Goal: Communication & Community: Participate in discussion

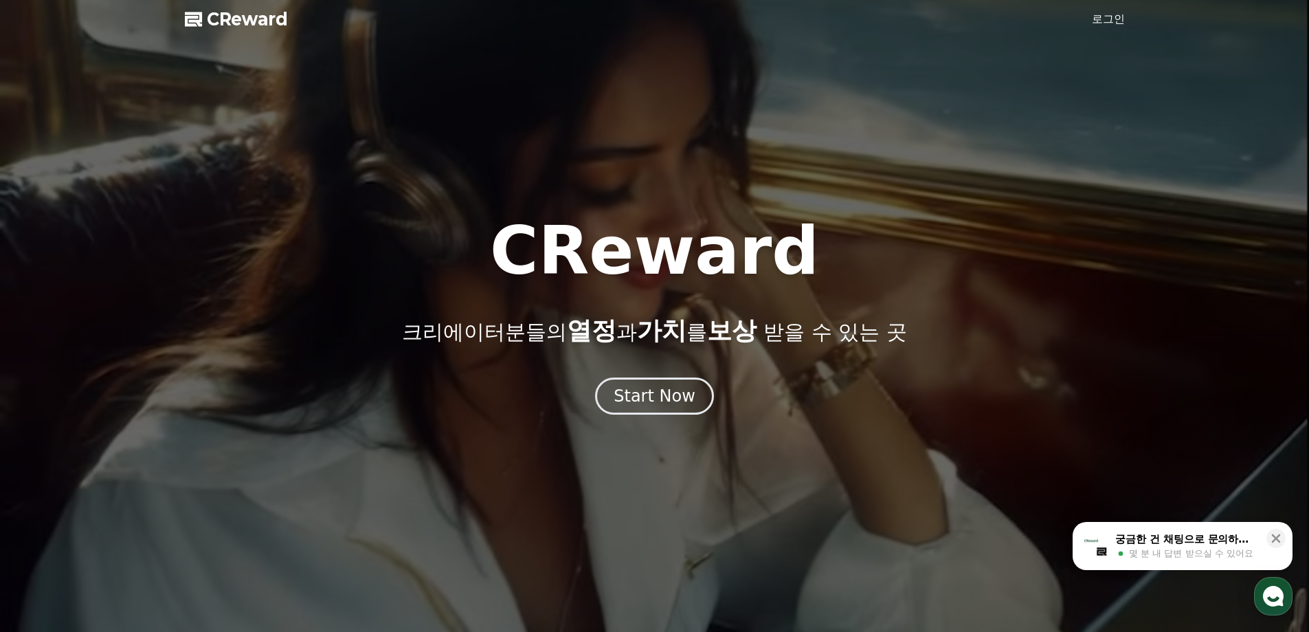
click at [1256, 582] on button "CReward 상담 버튼" at bounding box center [1273, 596] width 38 height 38
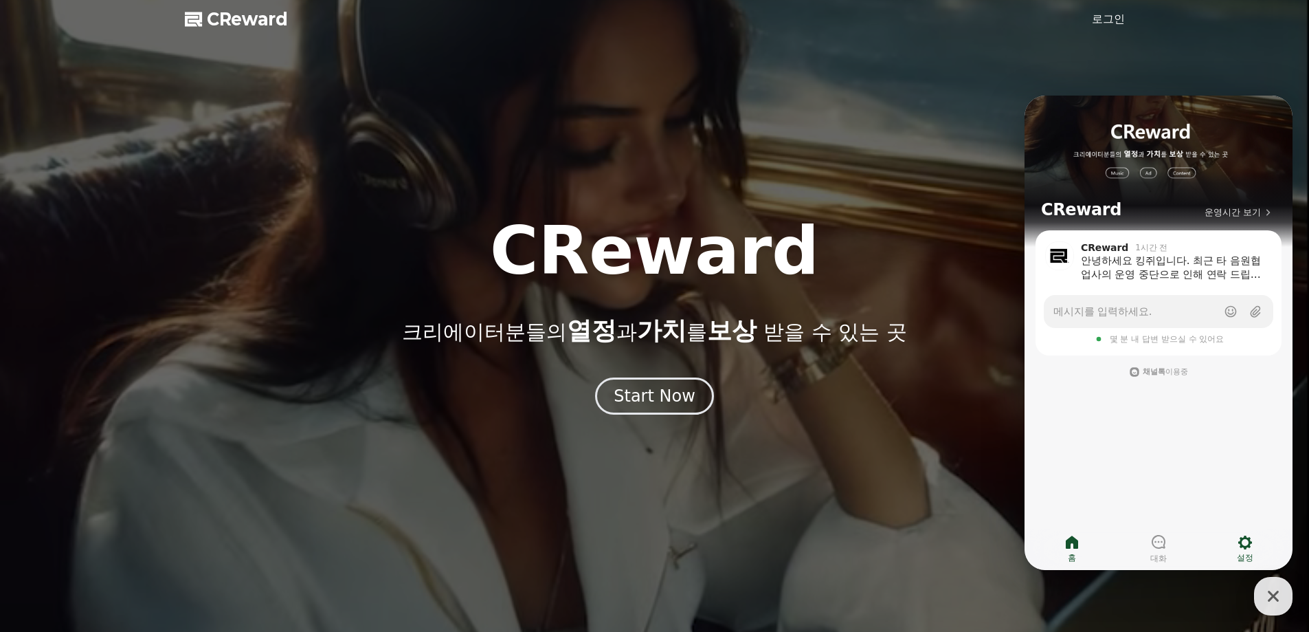
click at [1228, 561] on link "설정" at bounding box center [1245, 548] width 87 height 34
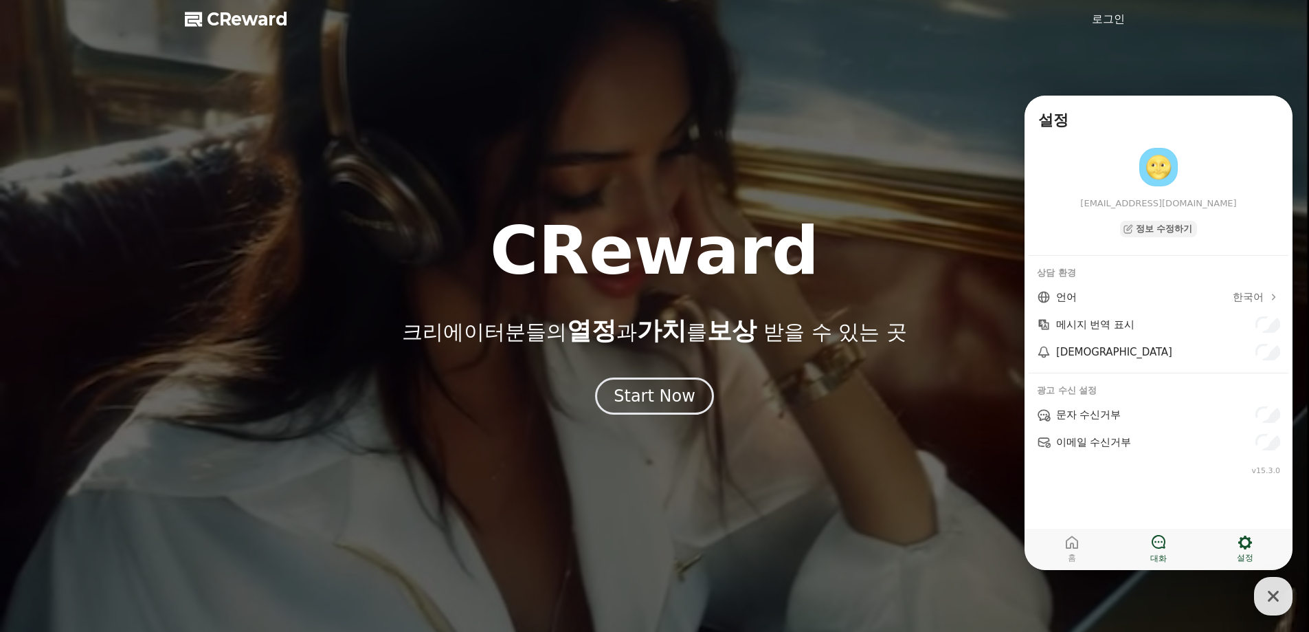
click at [1174, 562] on link "대화" at bounding box center [1159, 548] width 87 height 34
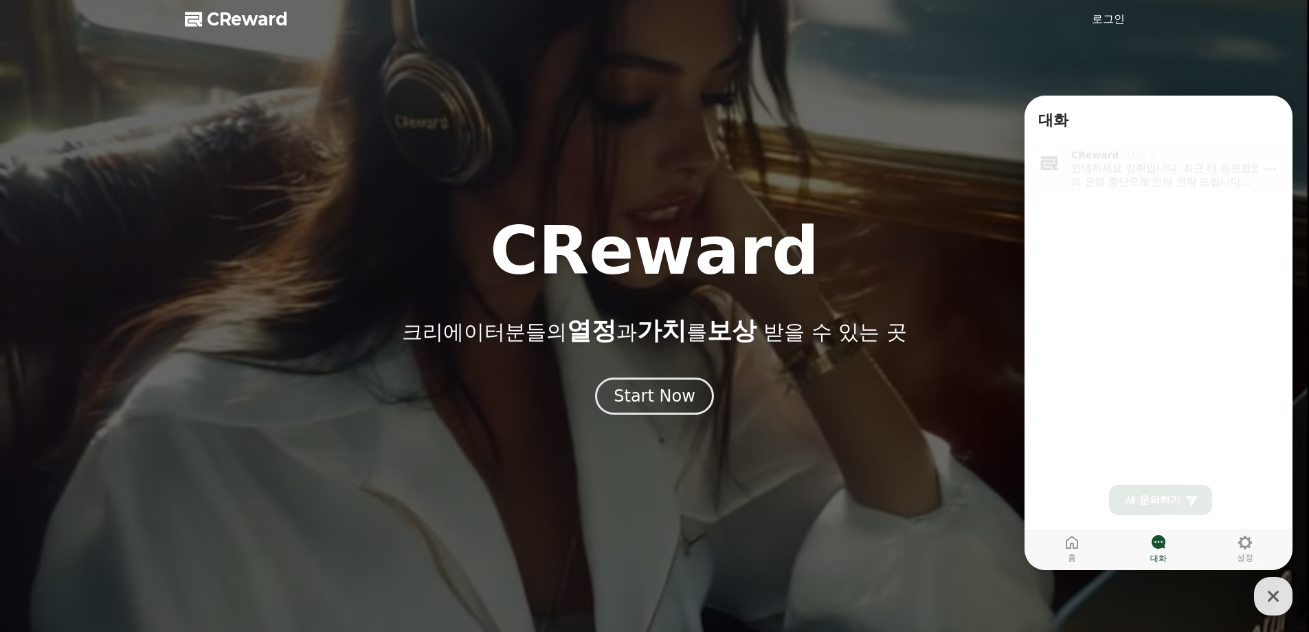
click at [1102, 174] on div "안녕하세요 킹쥐입니다. 최근 타 음원협업사의 운영 중단으로 인해 연락 드립니다 혹시 저번에 말씀해주셨던 단가적인 부분이나 추가적인 혜택이 있을…" at bounding box center [1176, 170] width 209 height 27
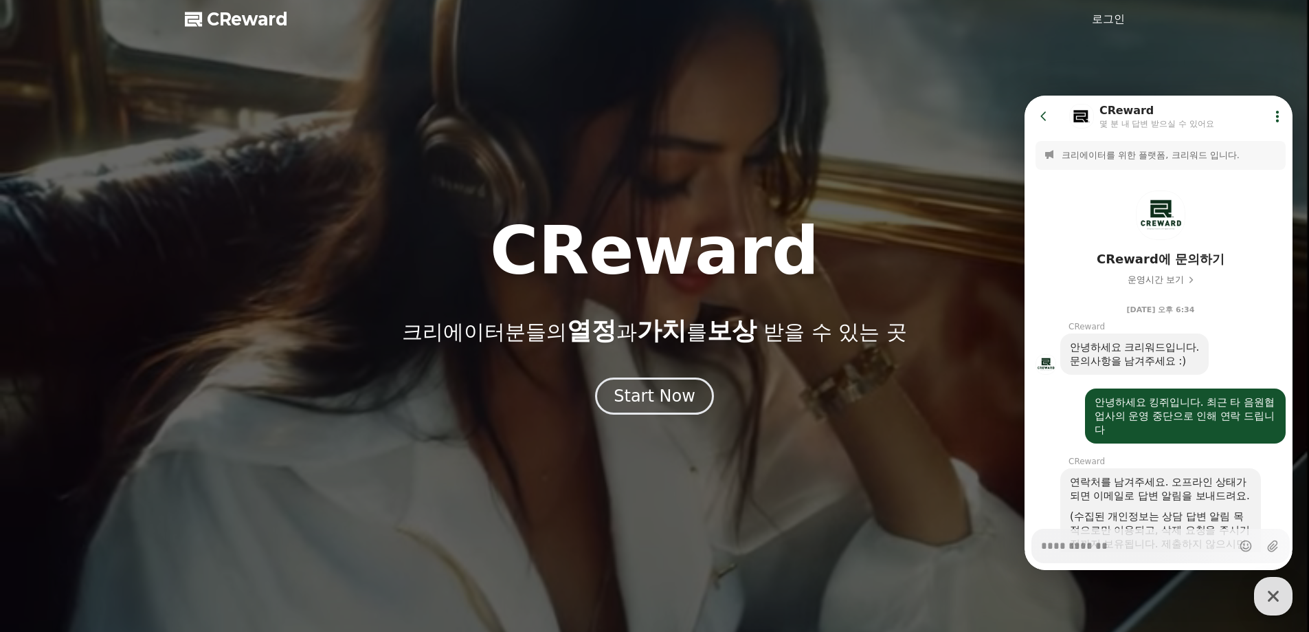
scroll to position [573, 0]
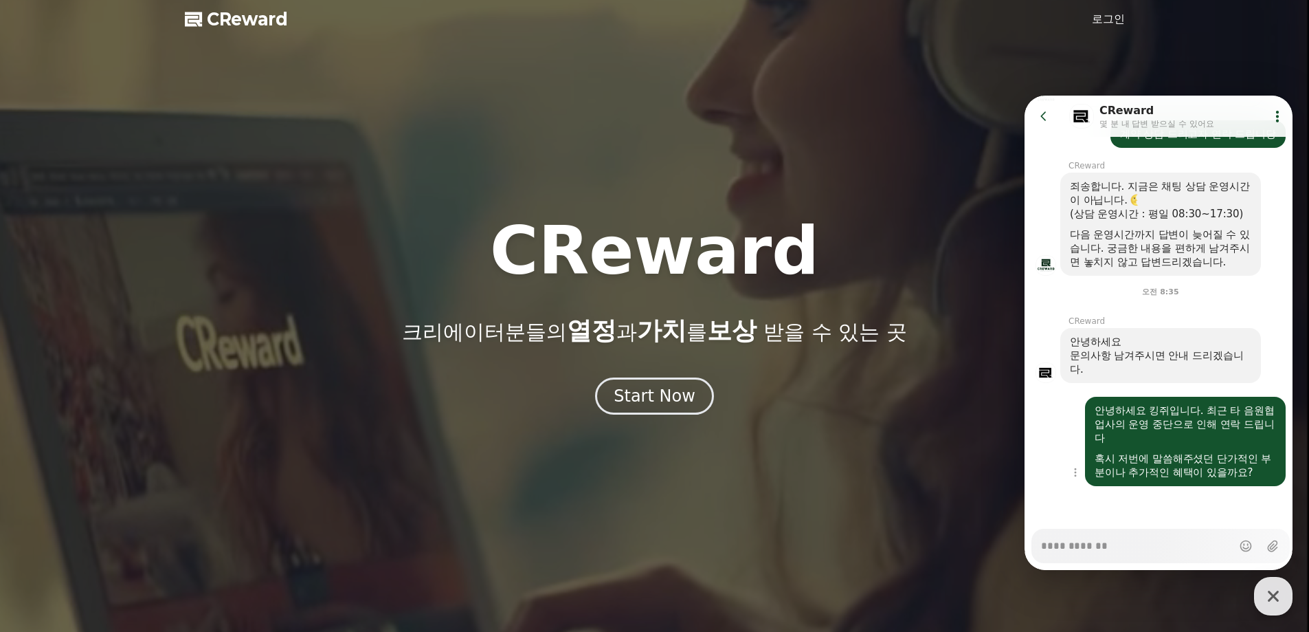
type textarea "*"
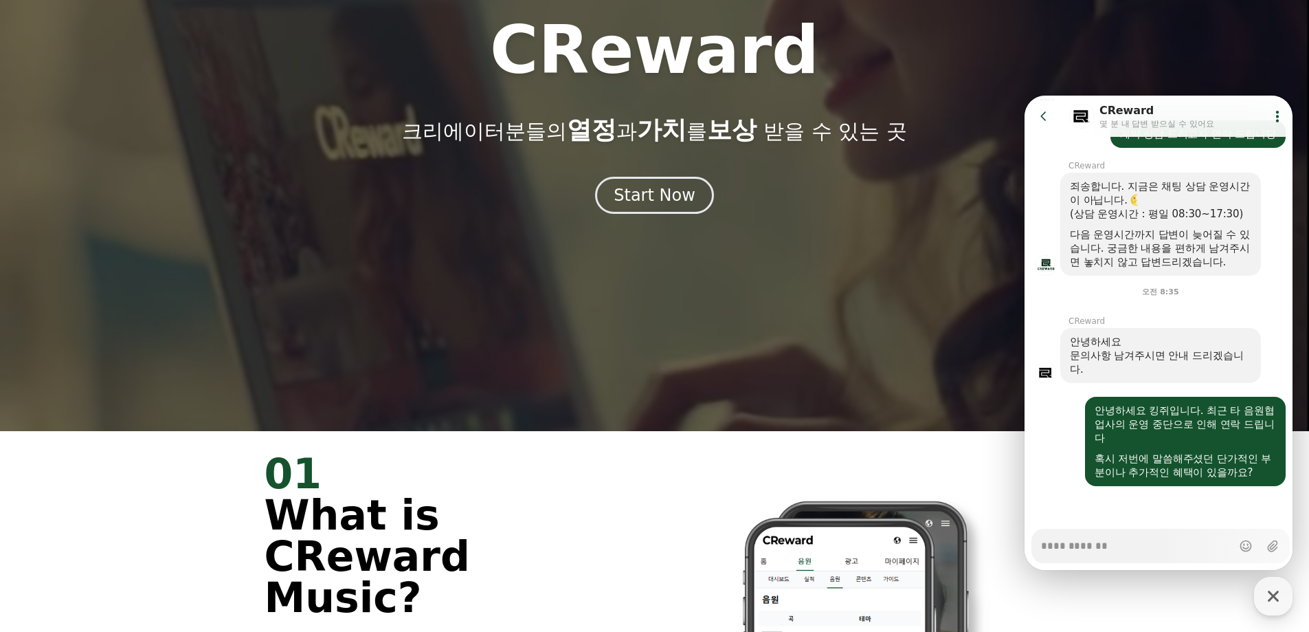
scroll to position [206, 0]
